Goal: Information Seeking & Learning: Check status

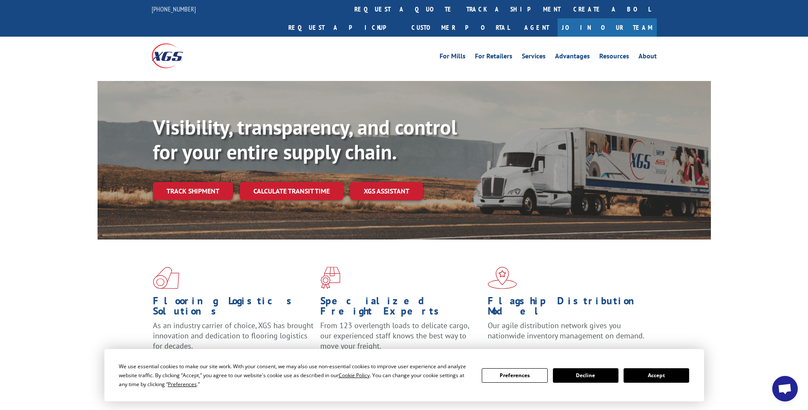
click at [460, 6] on link "track a shipment" at bounding box center [513, 9] width 107 height 18
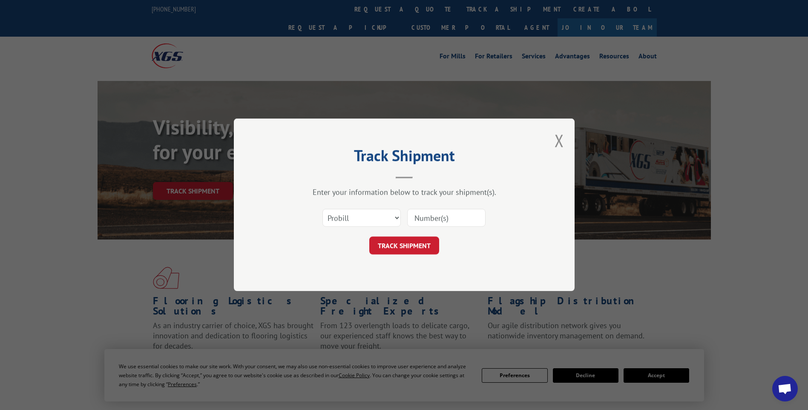
click at [470, 216] on input at bounding box center [446, 218] width 78 height 18
paste input "17014174 17014173 17014248 17014245 17014243 17014254 17014201 17014197"
type input "17014174 17014173 17014248 17014245 17014243 17014254 17014201 17014197"
click at [408, 251] on button "TRACK SHIPMENT" at bounding box center [404, 246] width 70 height 18
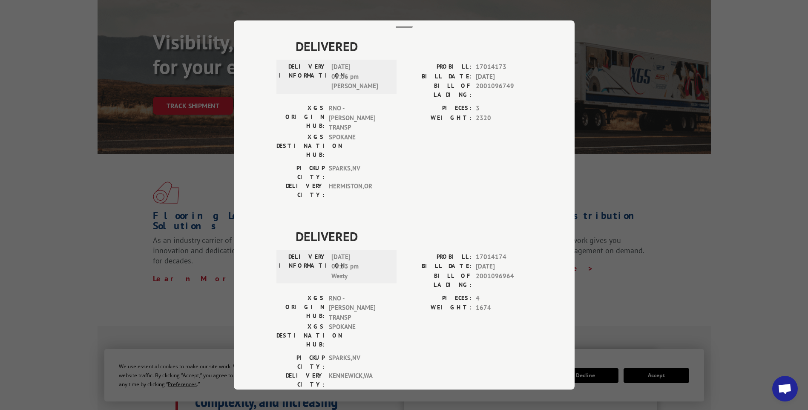
scroll to position [0, 0]
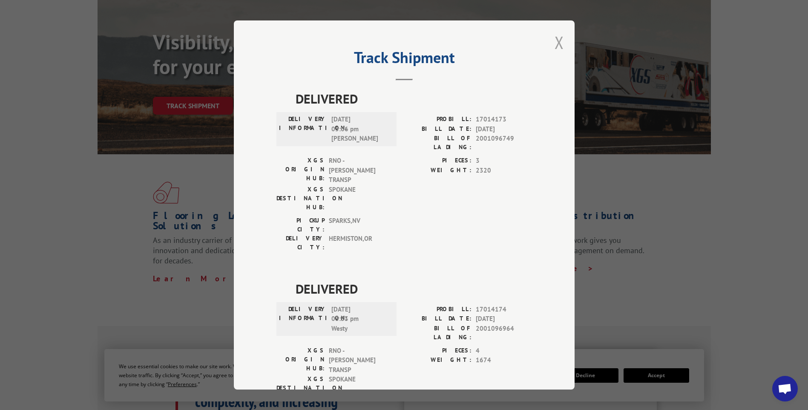
click at [554, 46] on button "Close modal" at bounding box center [558, 42] width 9 height 23
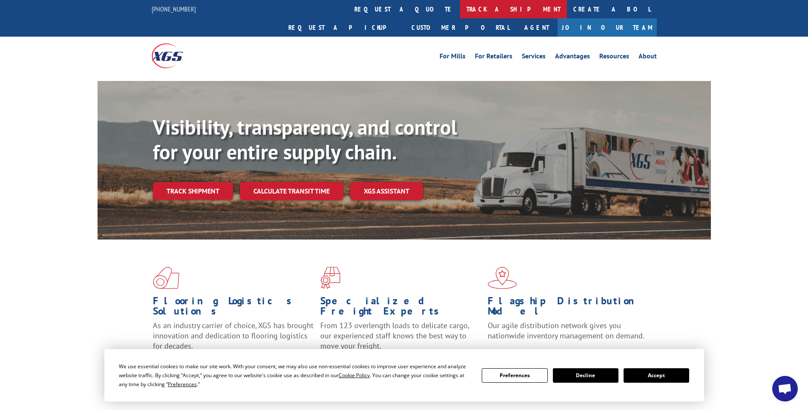
click at [460, 12] on link "track a shipment" at bounding box center [513, 9] width 107 height 18
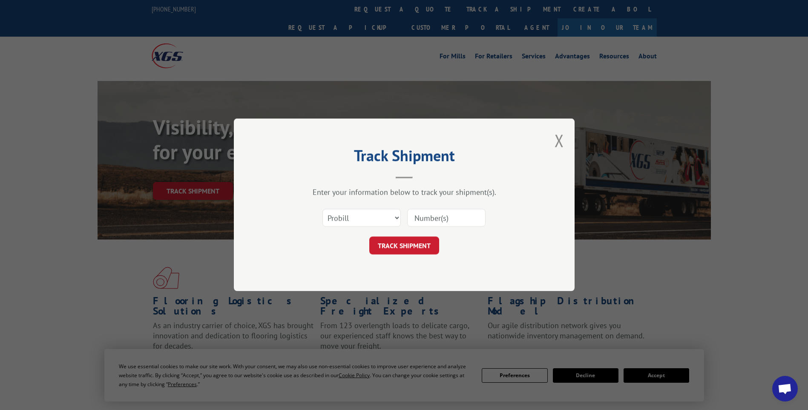
click at [458, 215] on input at bounding box center [446, 218] width 78 height 18
paste input "17014236 17014233 17014251 17014252 17014256 17014253"
type input "17014236 17014233 17014251 17014252 17014256 17014253"
click at [373, 247] on button "TRACK SHIPMENT" at bounding box center [404, 246] width 70 height 18
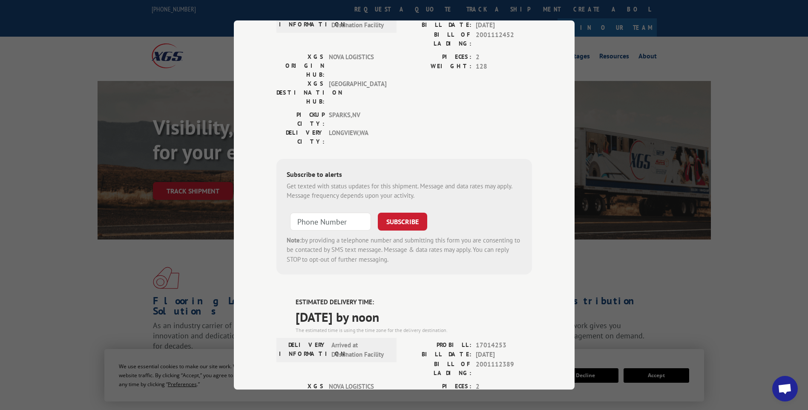
scroll to position [0, 0]
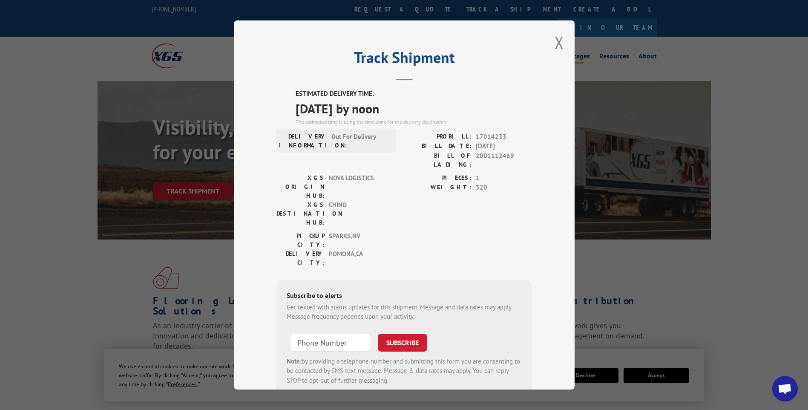
click at [559, 46] on button "Close modal" at bounding box center [558, 42] width 9 height 23
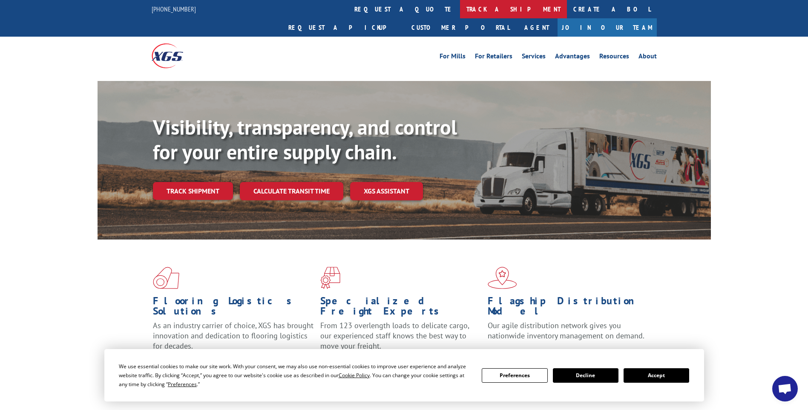
click at [460, 9] on link "track a shipment" at bounding box center [513, 9] width 107 height 18
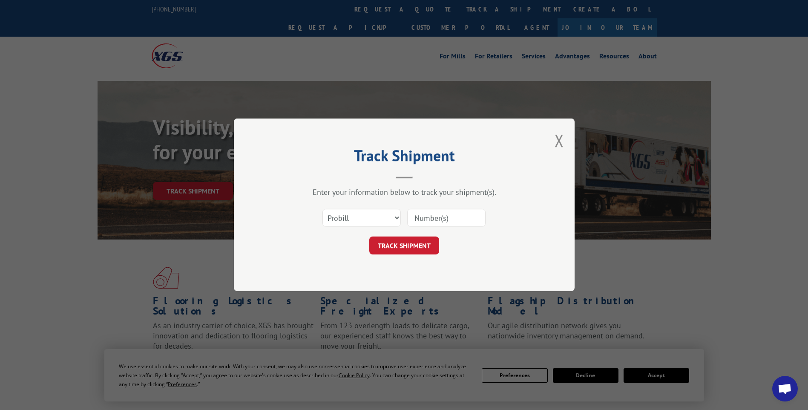
click at [446, 218] on input at bounding box center [446, 218] width 78 height 18
paste input "17014303 17014315 17014317 17014312 17014319 17014314 17014316 17014313 17014318"
type input "17014303 17014315 17014317 17014312 17014319 17014314 17014316 17014313 17014318"
click at [388, 246] on button "TRACK SHIPMENT" at bounding box center [404, 246] width 70 height 18
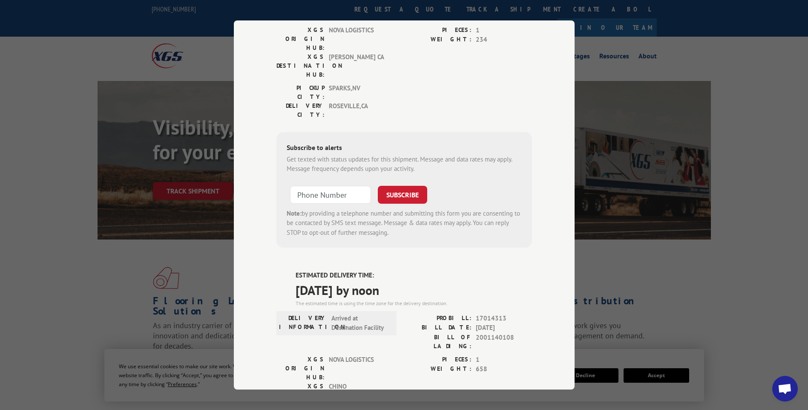
scroll to position [0, 0]
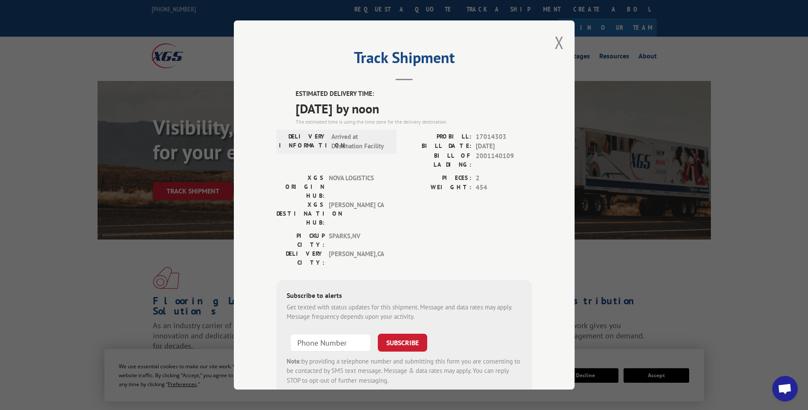
click at [561, 47] on div "Track Shipment ESTIMATED DELIVERY TIME: [DATE] by noon The estimated time is us…" at bounding box center [404, 204] width 341 height 369
click at [556, 46] on button "Close modal" at bounding box center [558, 42] width 9 height 23
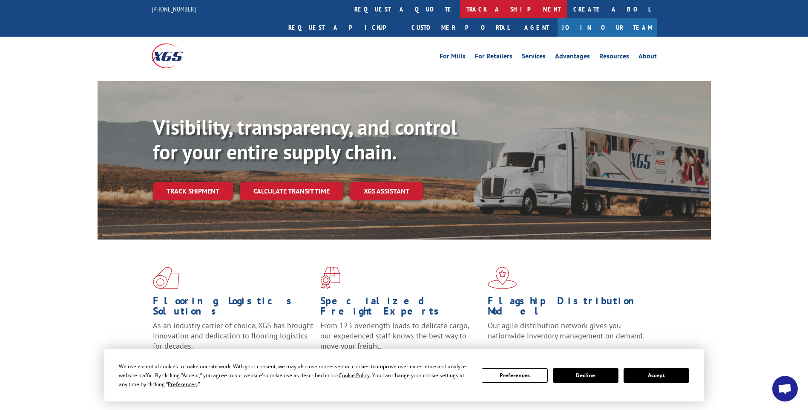
click at [460, 11] on link "track a shipment" at bounding box center [513, 9] width 107 height 18
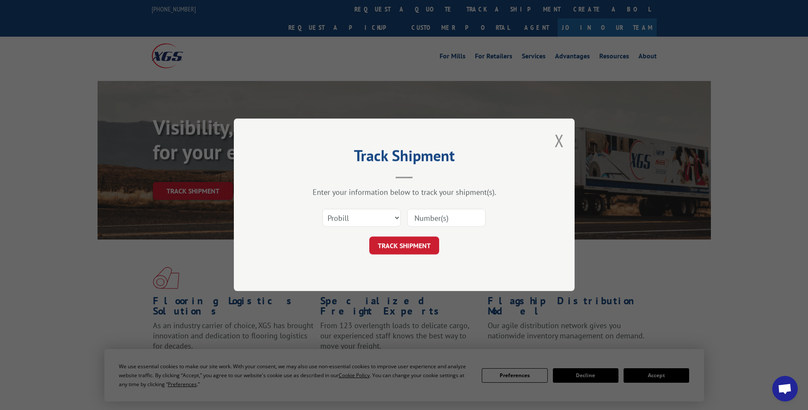
click at [473, 213] on input at bounding box center [446, 218] width 78 height 18
paste input "17014215 17014217 17014208 17014207"
type input "17014215 17014217 17014208 17014207"
click at [406, 249] on button "TRACK SHIPMENT" at bounding box center [404, 246] width 70 height 18
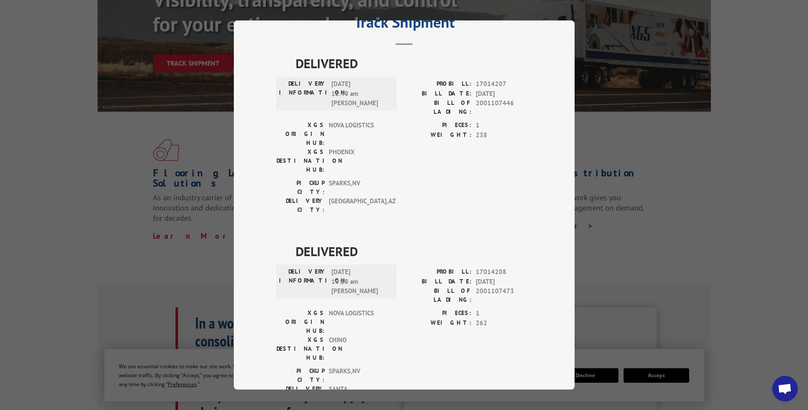
scroll to position [0, 0]
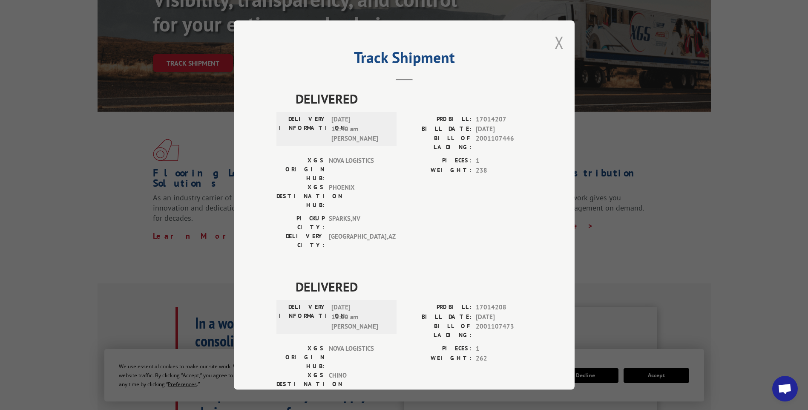
drag, startPoint x: 559, startPoint y: 43, endPoint x: 471, endPoint y: 17, distance: 91.1
click at [558, 43] on button "Close modal" at bounding box center [558, 42] width 9 height 23
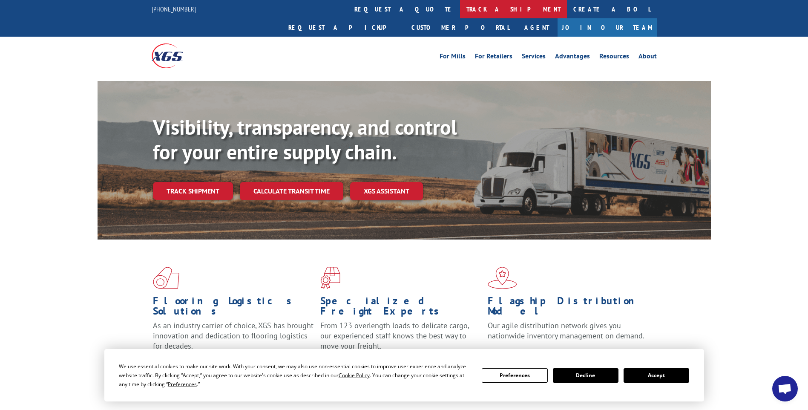
click at [460, 9] on link "track a shipment" at bounding box center [513, 9] width 107 height 18
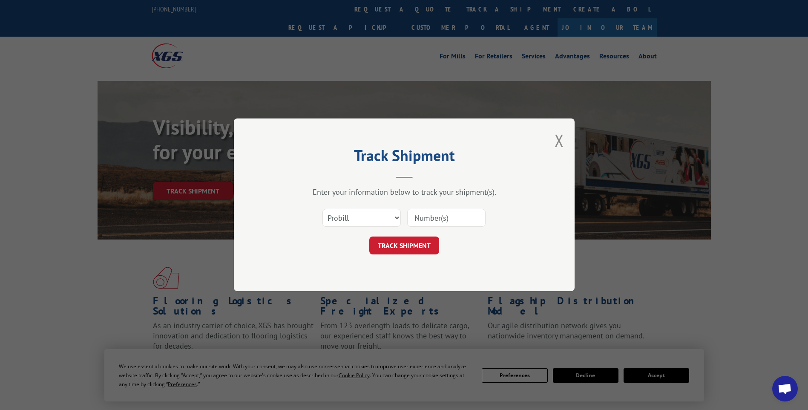
click at [454, 217] on input at bounding box center [446, 218] width 78 height 18
paste input "17014216 17014218 17014212"
type input "17014216 17014218 17014212"
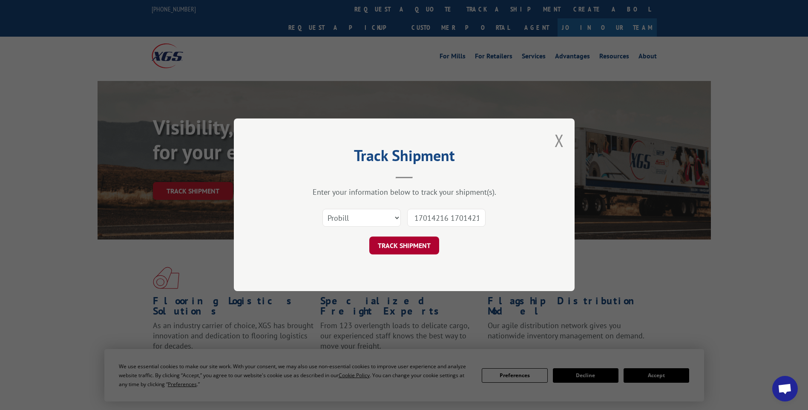
click at [396, 249] on button "TRACK SHIPMENT" at bounding box center [404, 246] width 70 height 18
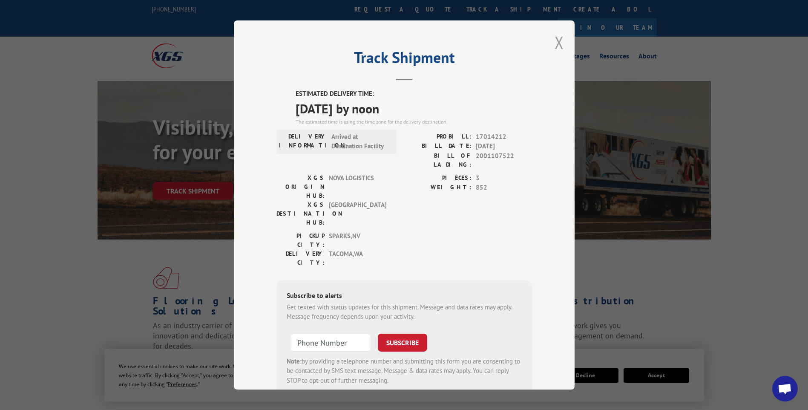
click at [557, 49] on button "Close modal" at bounding box center [558, 42] width 9 height 23
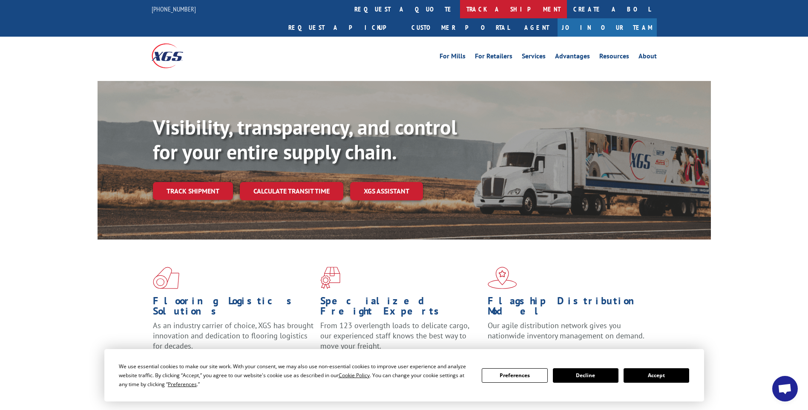
click at [460, 10] on link "track a shipment" at bounding box center [513, 9] width 107 height 18
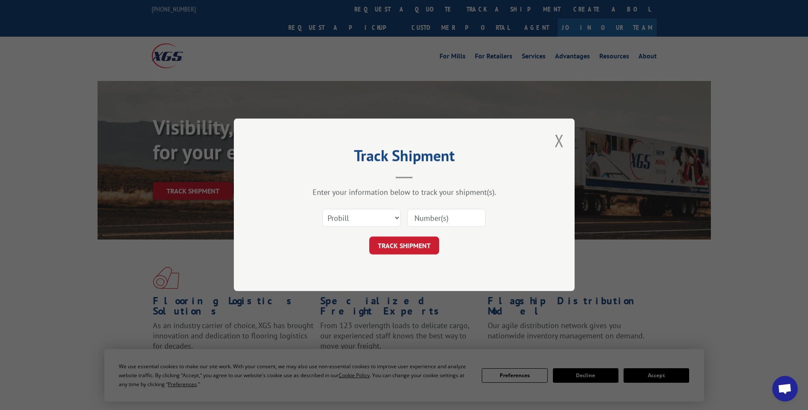
click at [458, 222] on input at bounding box center [446, 218] width 78 height 18
paste input "17014211 17014214 17014227 17014226 17014225 17014237 17014232 17014235 1701422…"
type input "17014211 17014214 17014227 17014226 17014225 17014237 17014232 17014235 1701422…"
click at [394, 249] on button "TRACK SHIPMENT" at bounding box center [404, 246] width 70 height 18
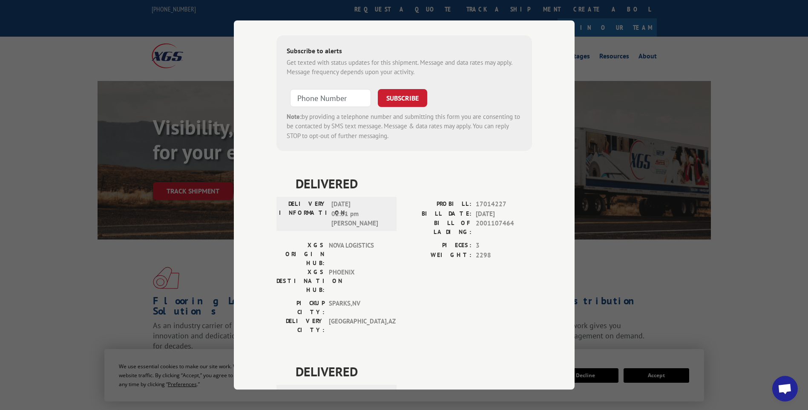
scroll to position [0, 0]
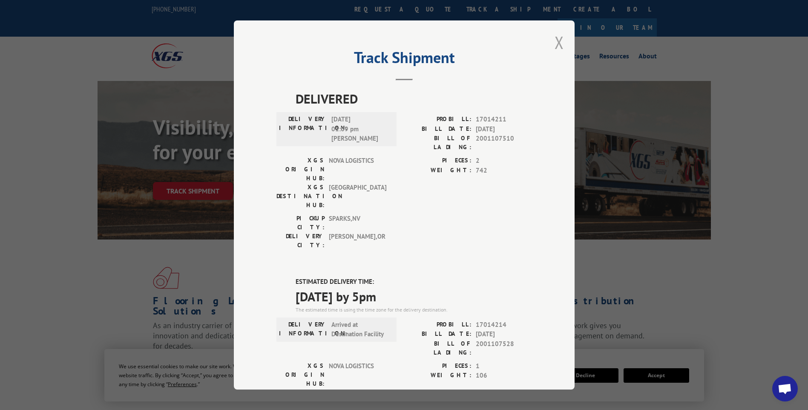
click at [558, 48] on button "Close modal" at bounding box center [558, 42] width 9 height 23
